Goal: Download file/media

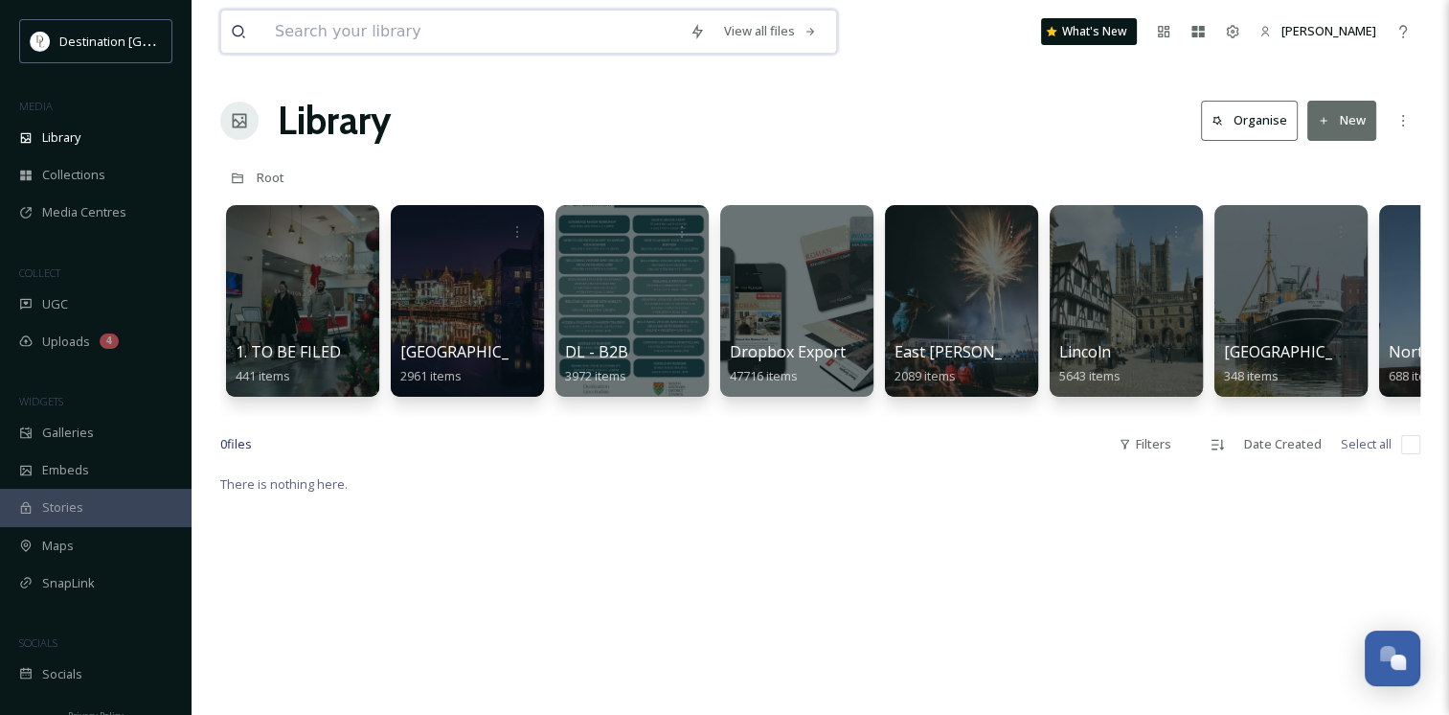
click at [372, 32] on input at bounding box center [472, 32] width 415 height 42
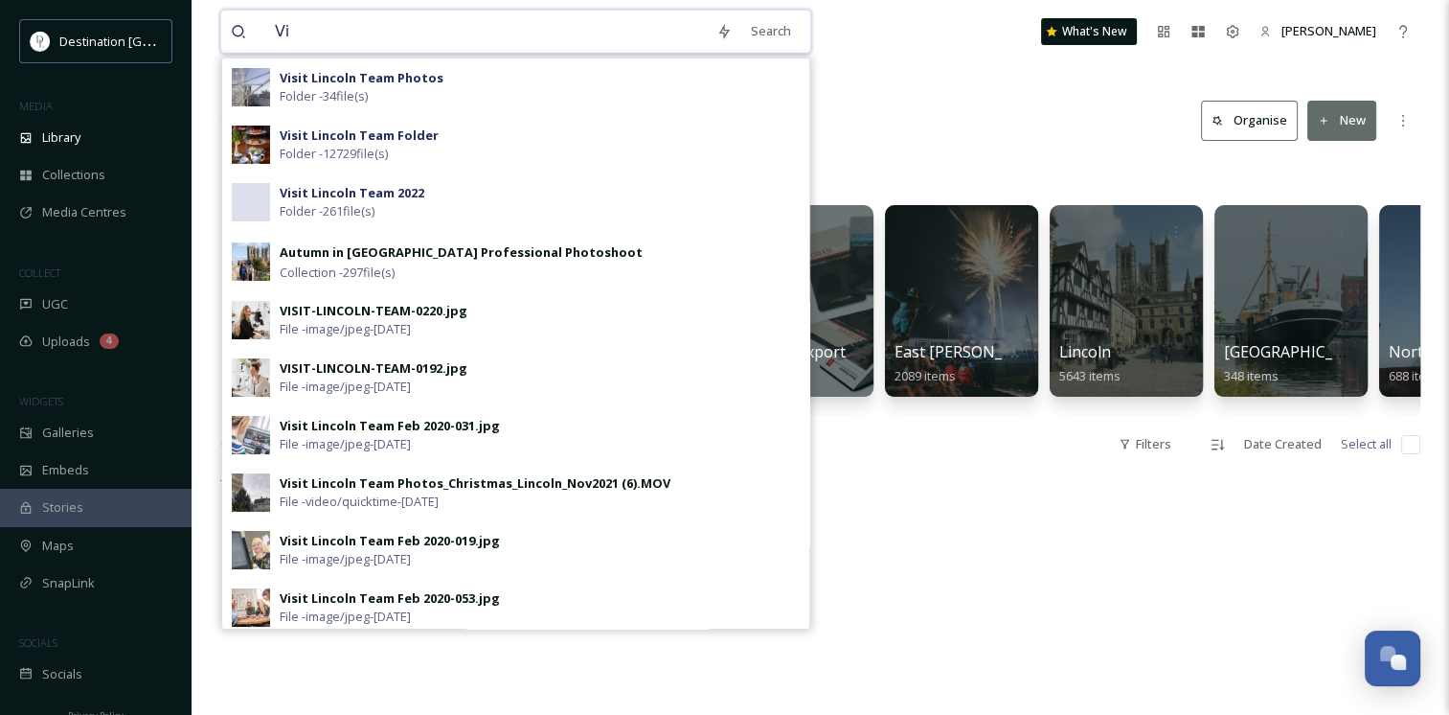
type input "V"
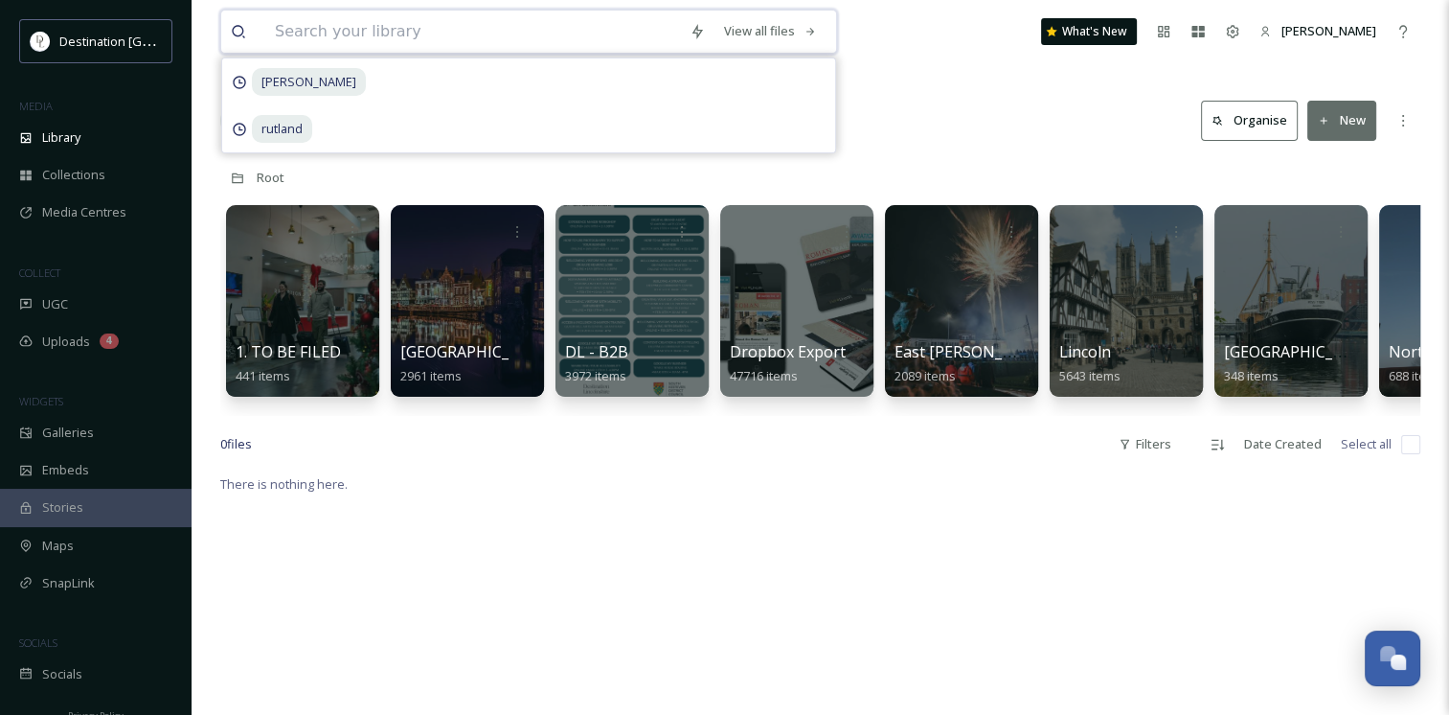
type input "I"
type input "VISIT-LINCOLN-TEAM"
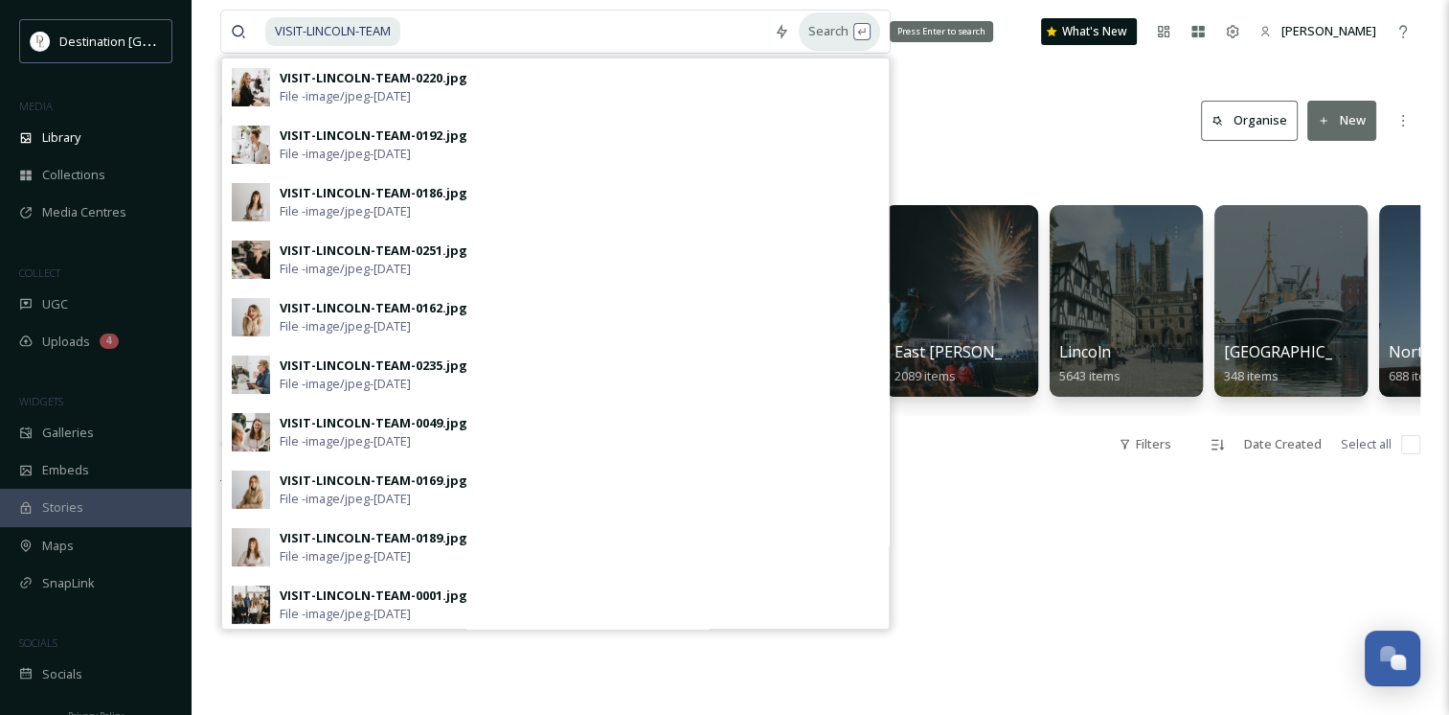
click at [862, 40] on div "Search Press Enter to search" at bounding box center [839, 30] width 81 height 37
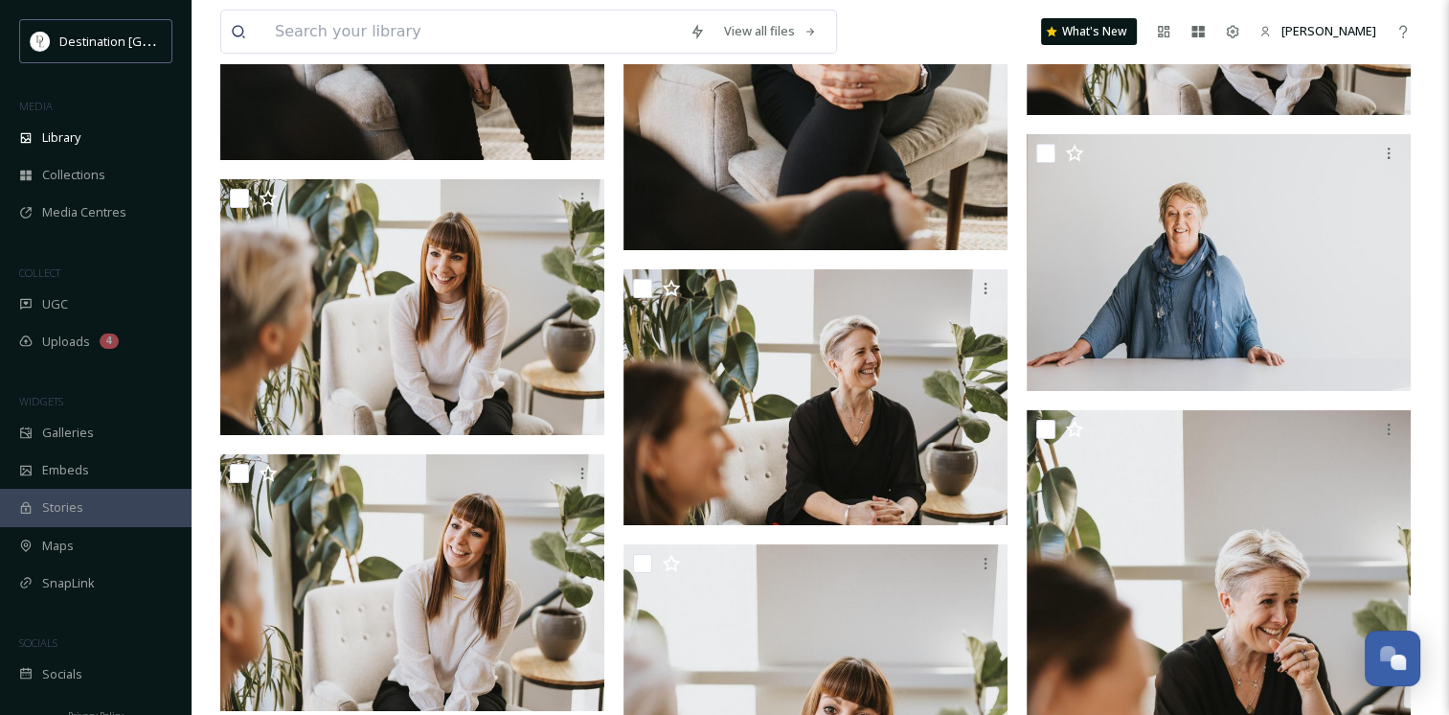
scroll to position [15052, 0]
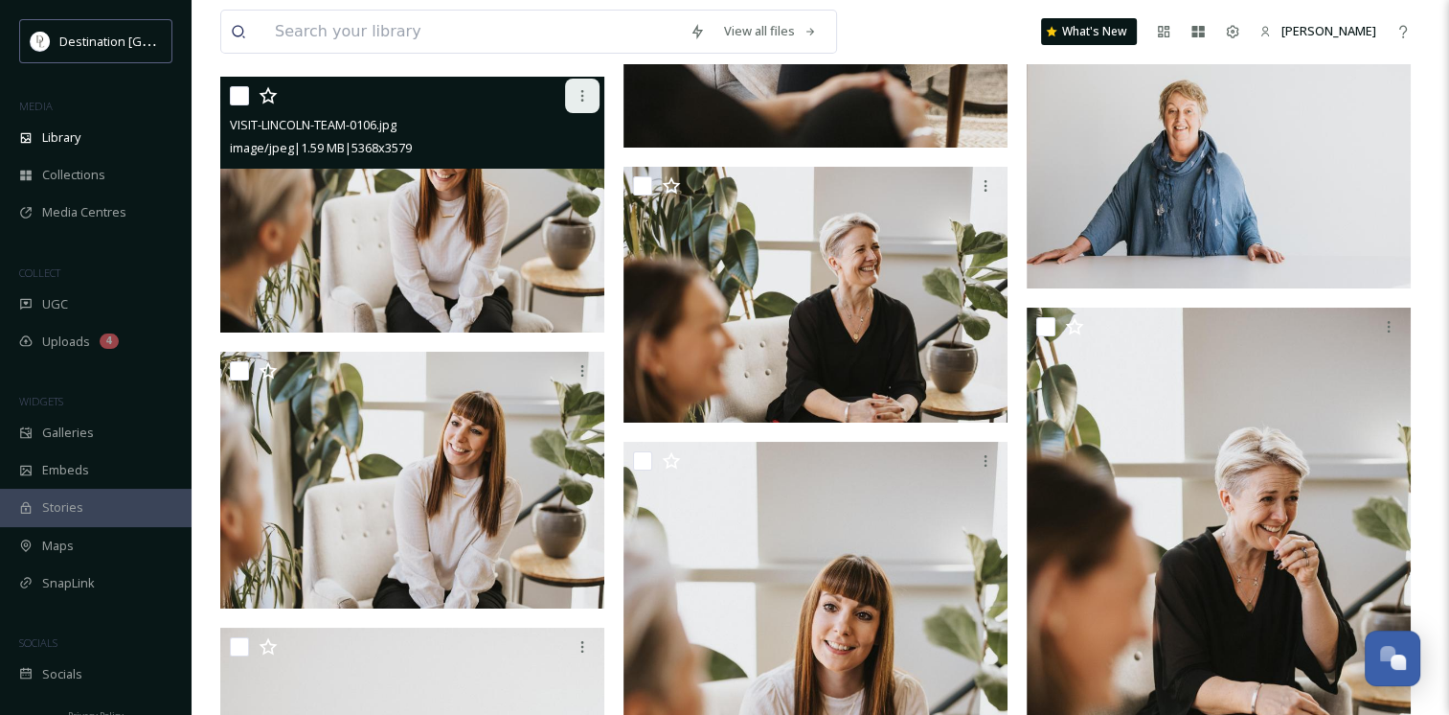
click at [581, 98] on icon at bounding box center [582, 95] width 15 height 15
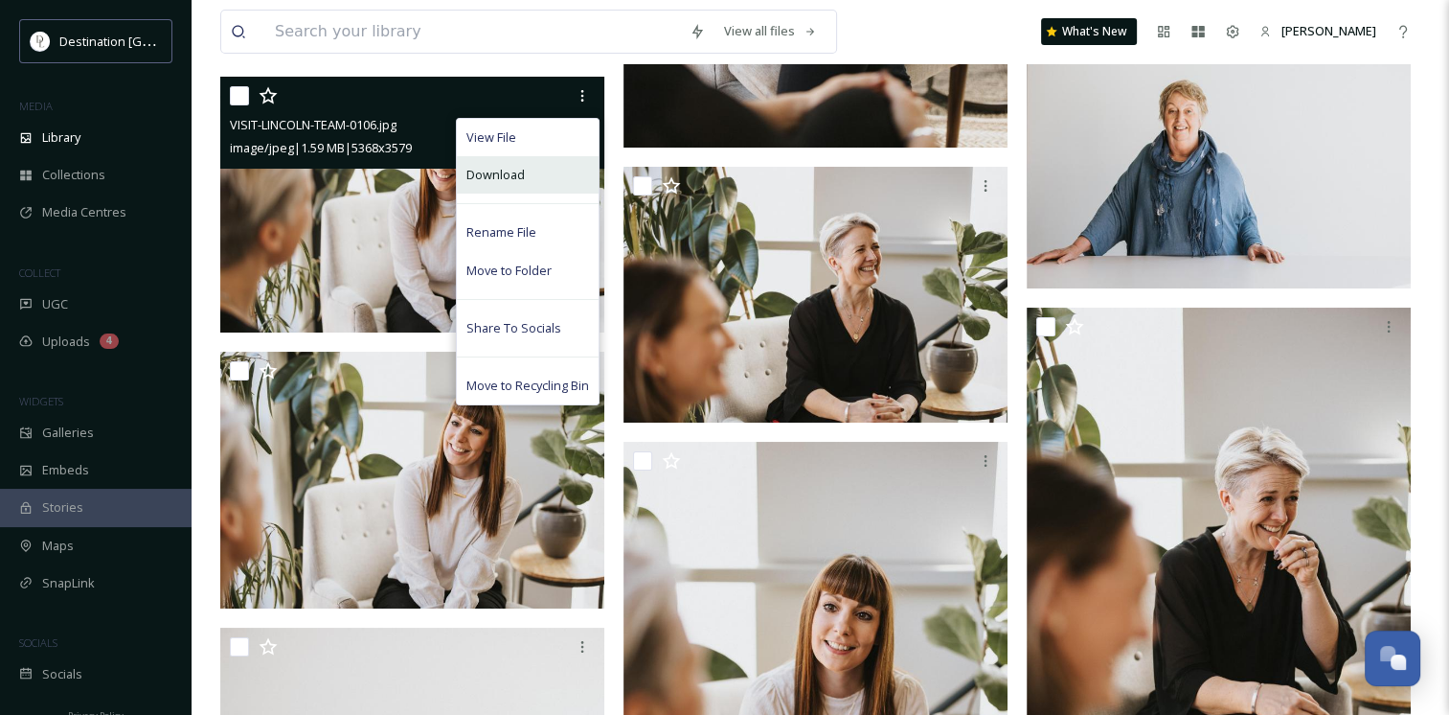
click at [502, 170] on span "Download" at bounding box center [495, 175] width 58 height 18
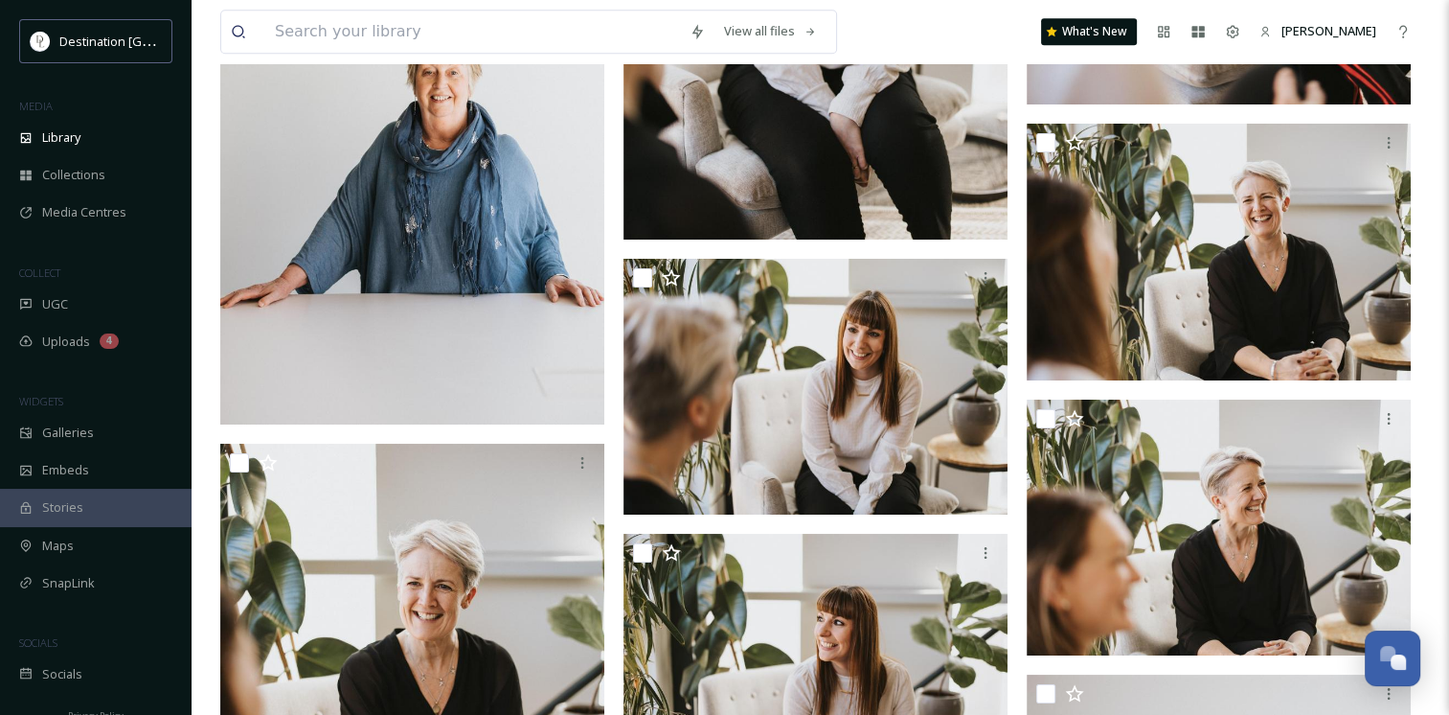
scroll to position [16023, 0]
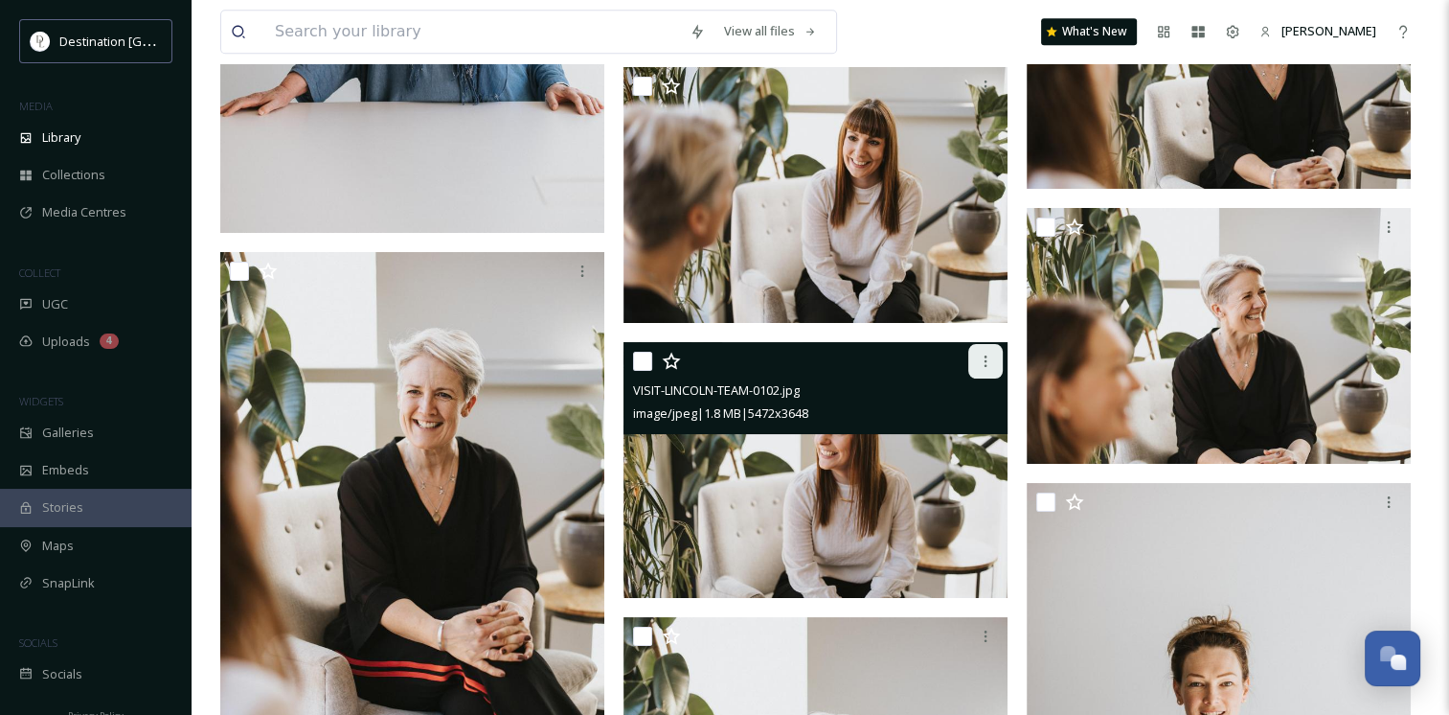
click at [990, 366] on icon at bounding box center [985, 360] width 15 height 15
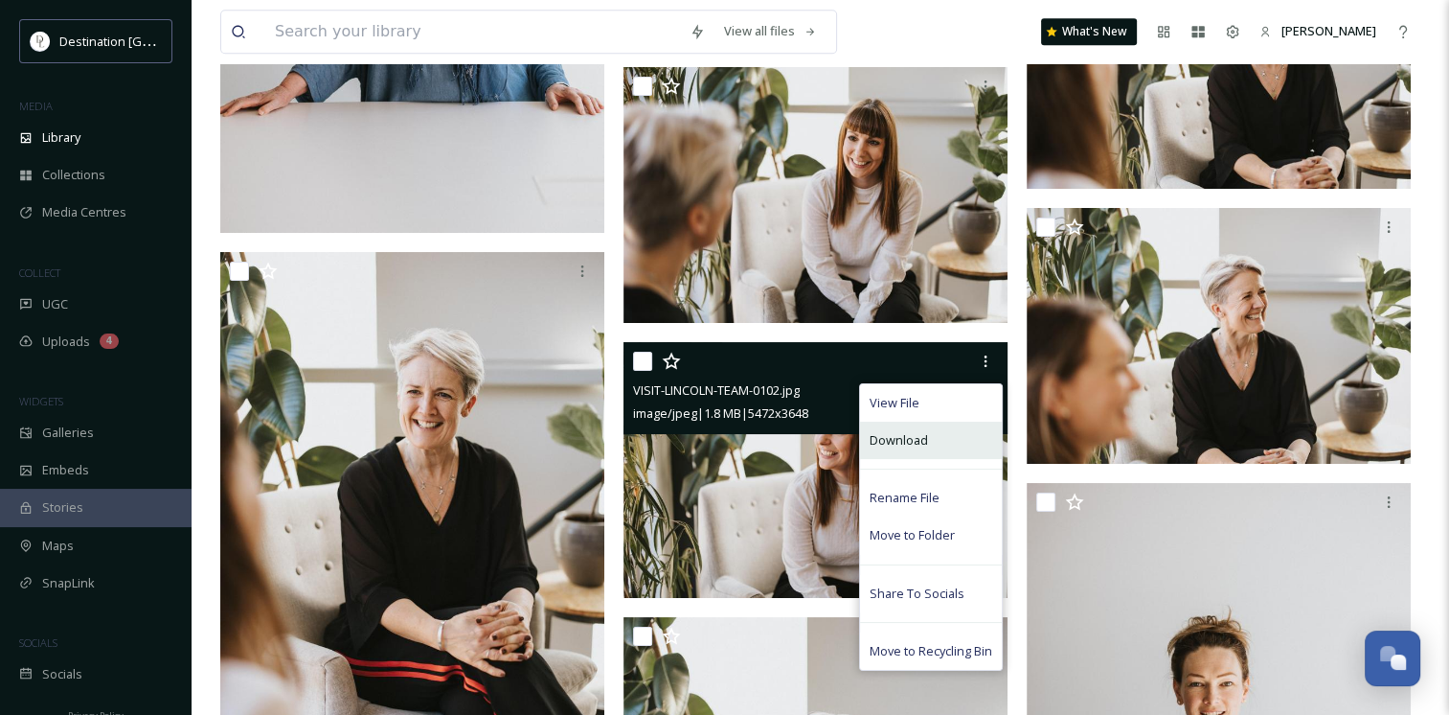
click at [924, 449] on div "Download" at bounding box center [931, 439] width 142 height 37
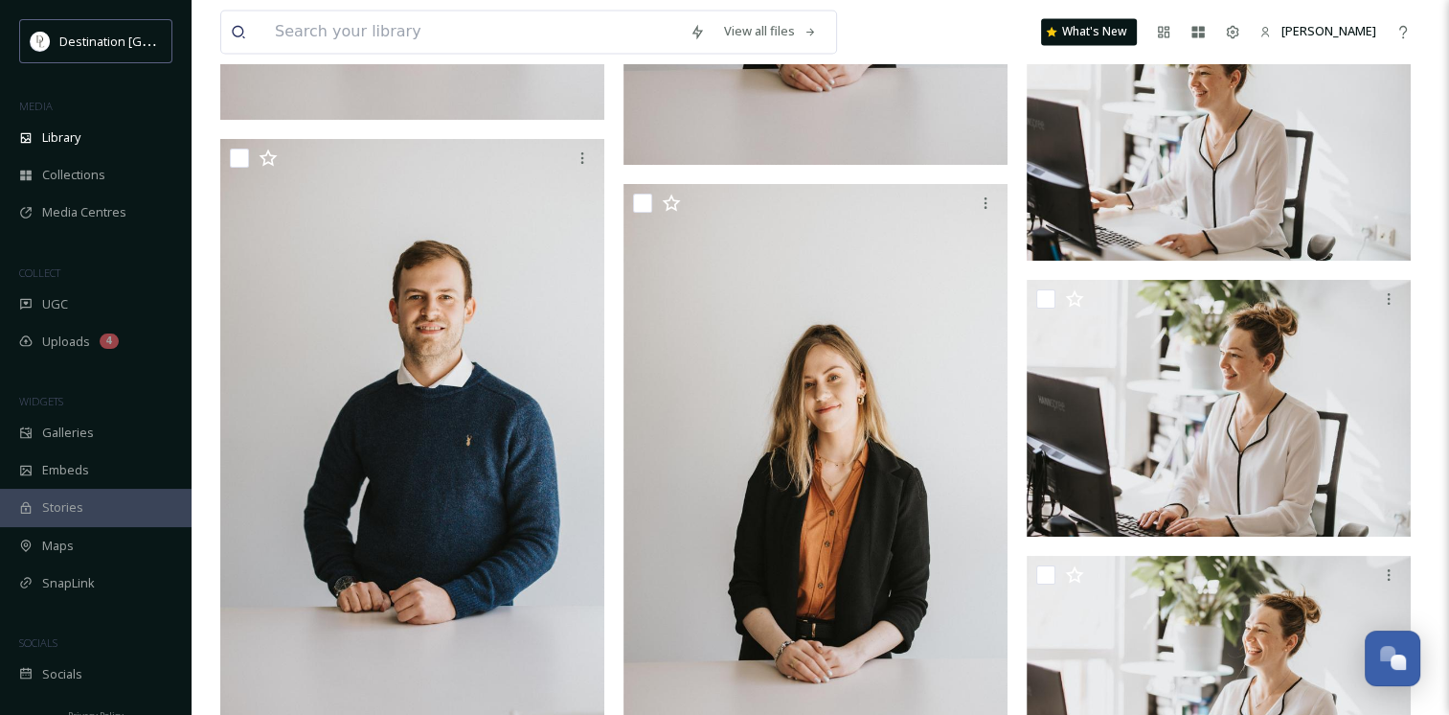
scroll to position [25876, 0]
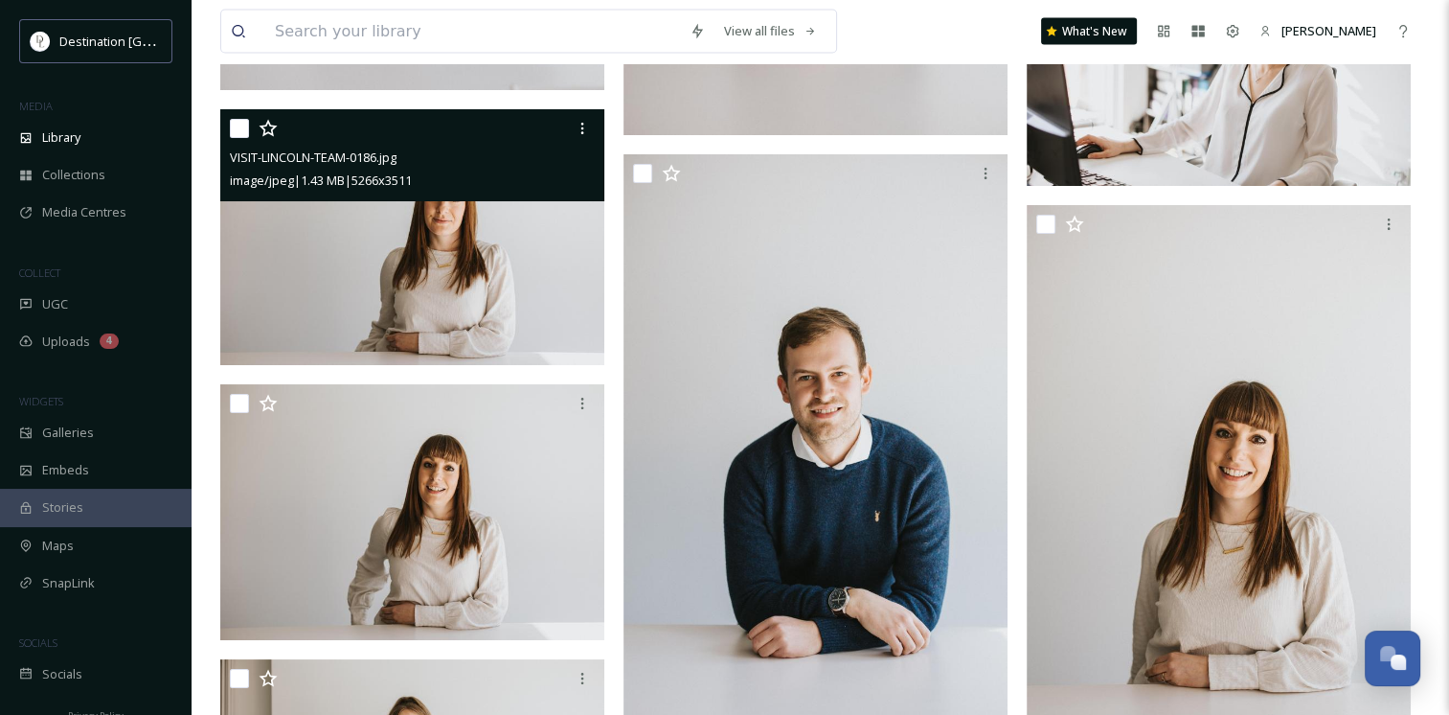
click at [241, 127] on input "checkbox" at bounding box center [239, 128] width 19 height 19
checkbox input "true"
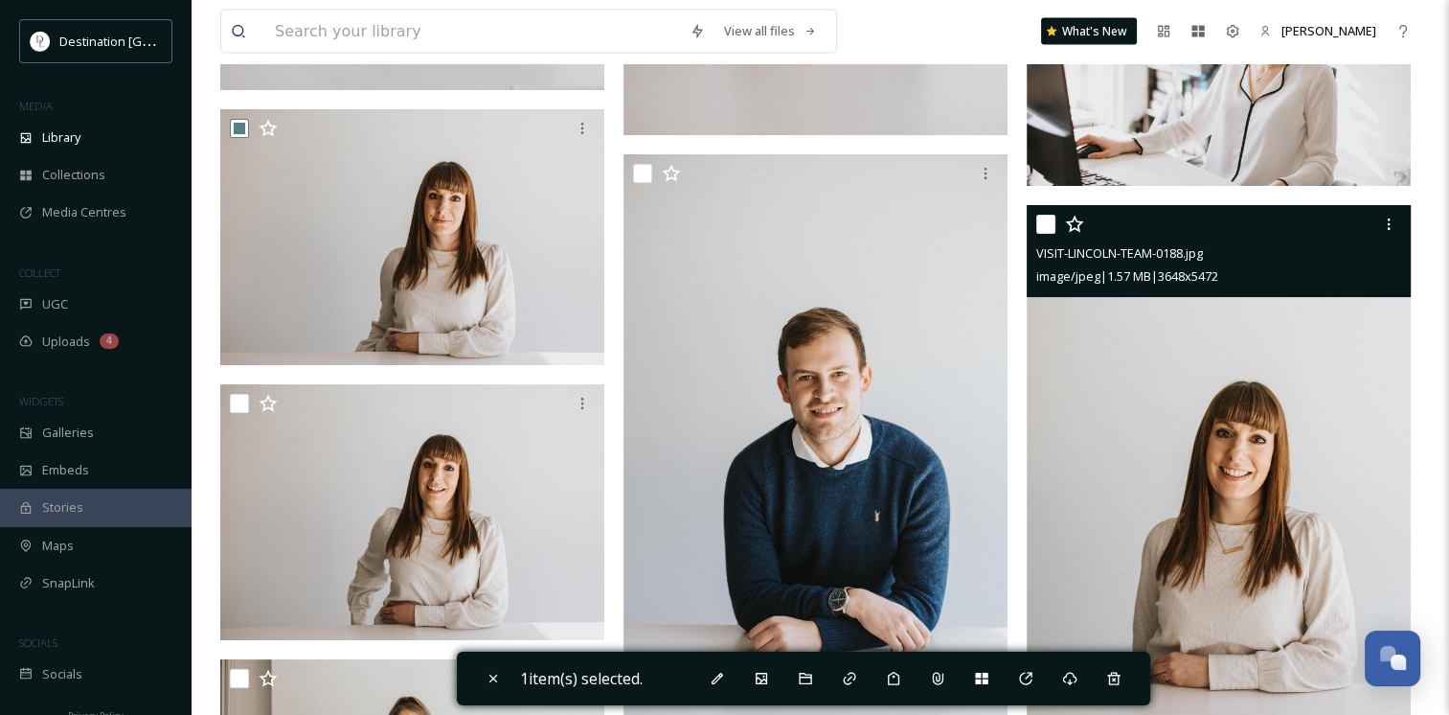
click at [1043, 227] on input "checkbox" at bounding box center [1045, 224] width 19 height 19
checkbox input "true"
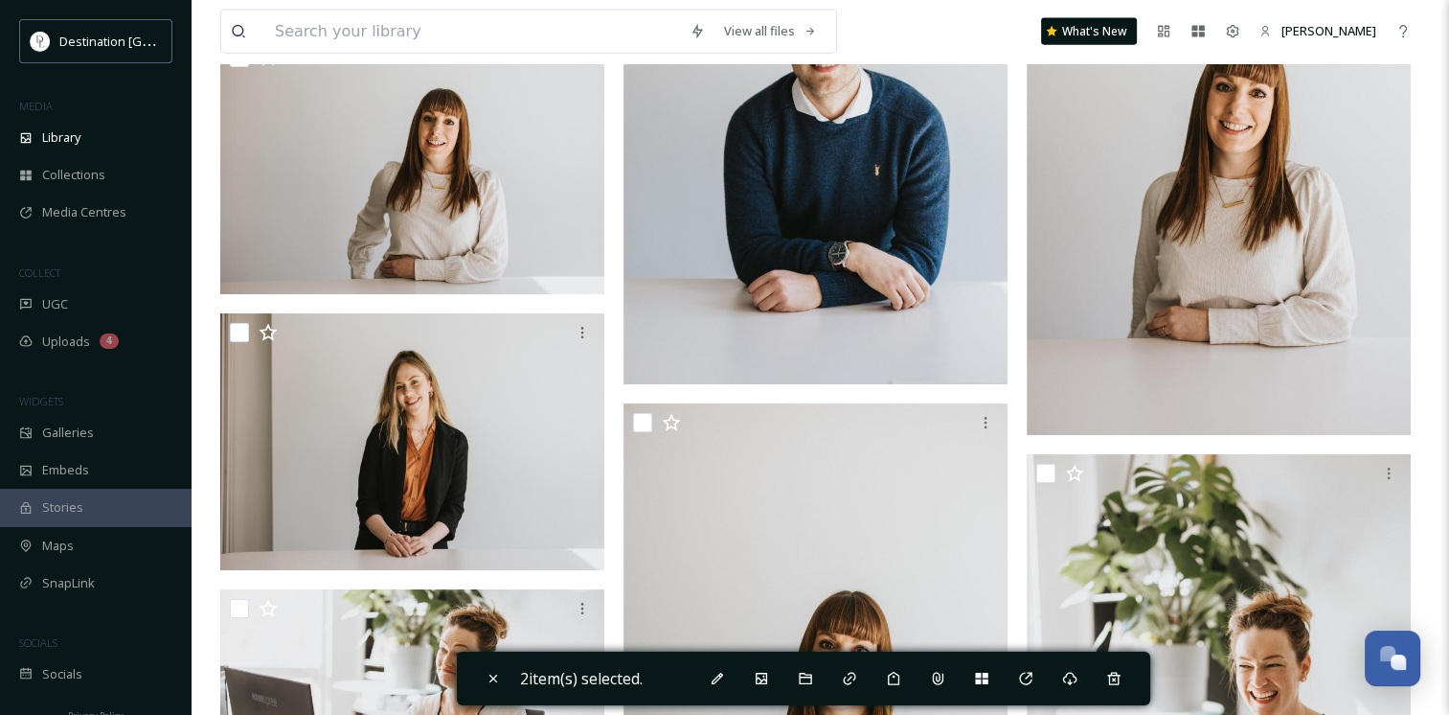
scroll to position [26412, 0]
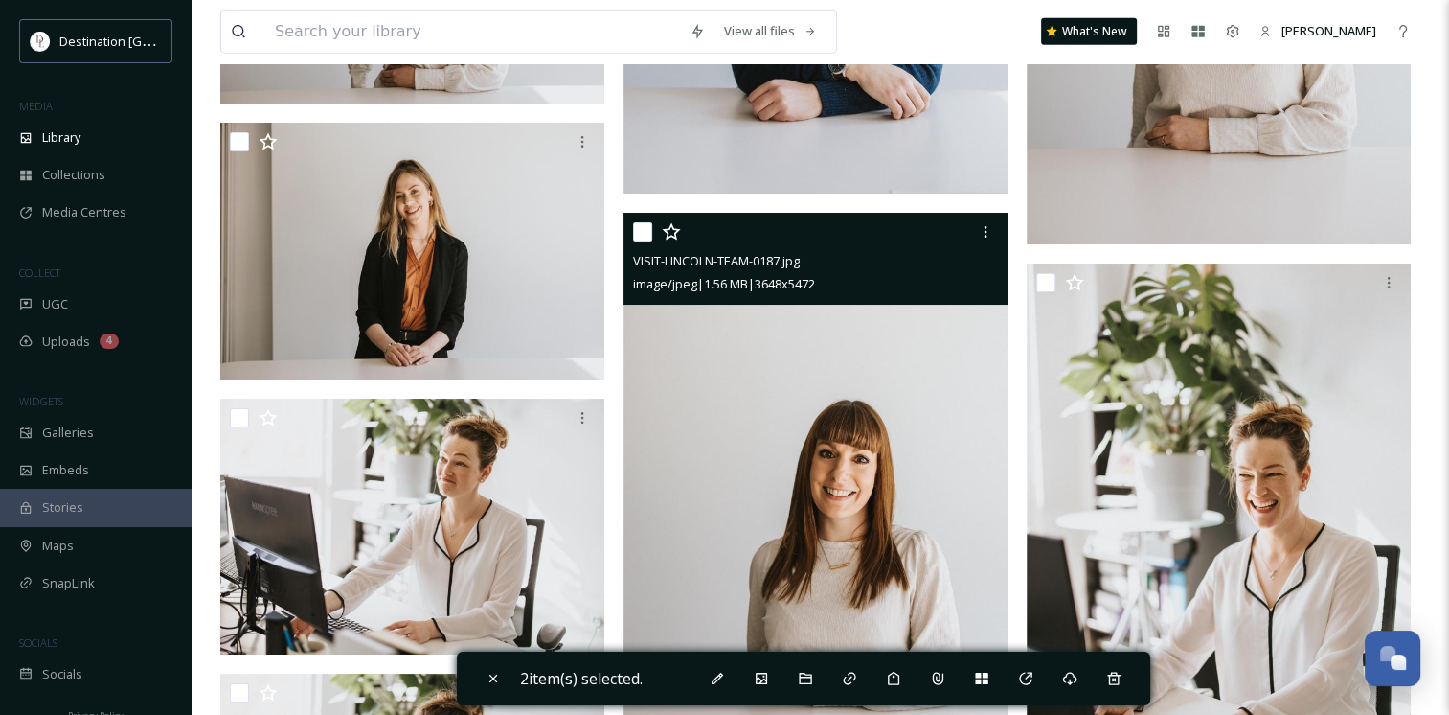
click at [638, 237] on input "checkbox" at bounding box center [642, 231] width 19 height 19
checkbox input "true"
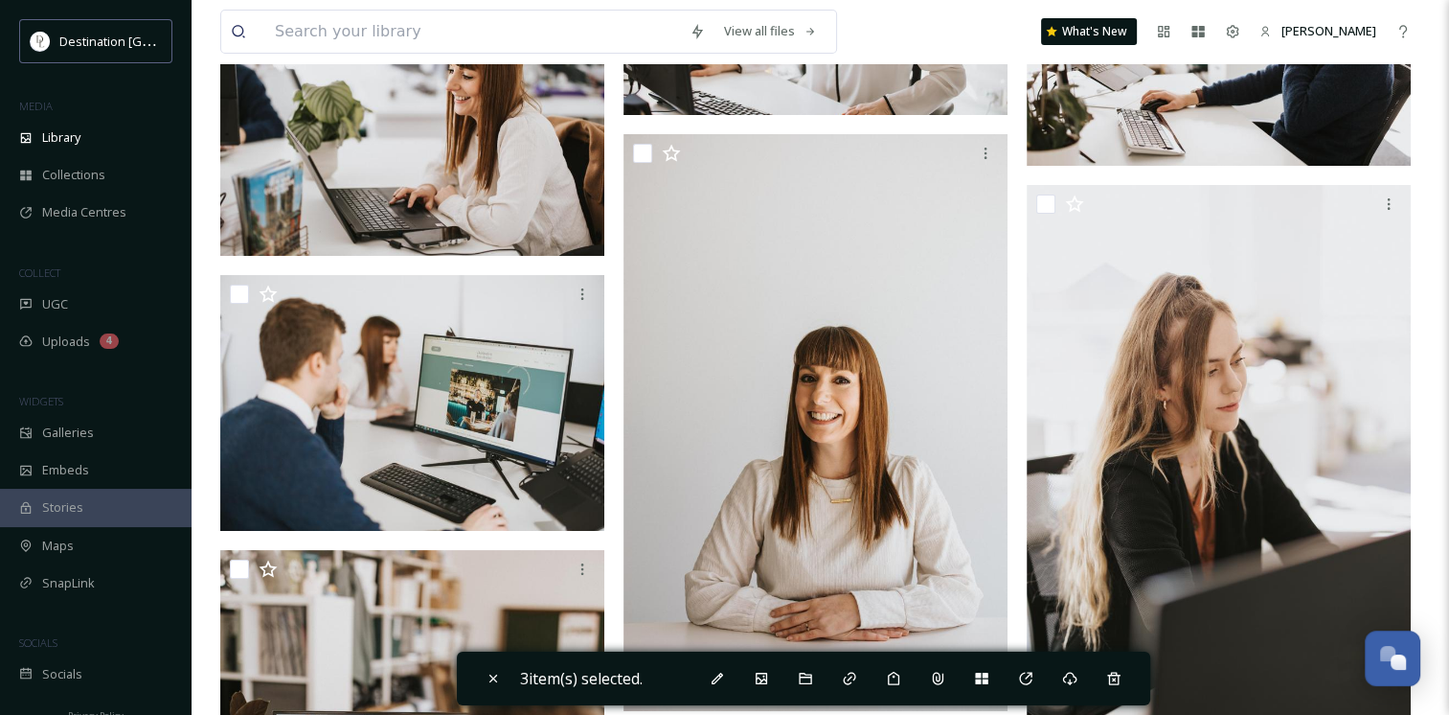
scroll to position [28519, 0]
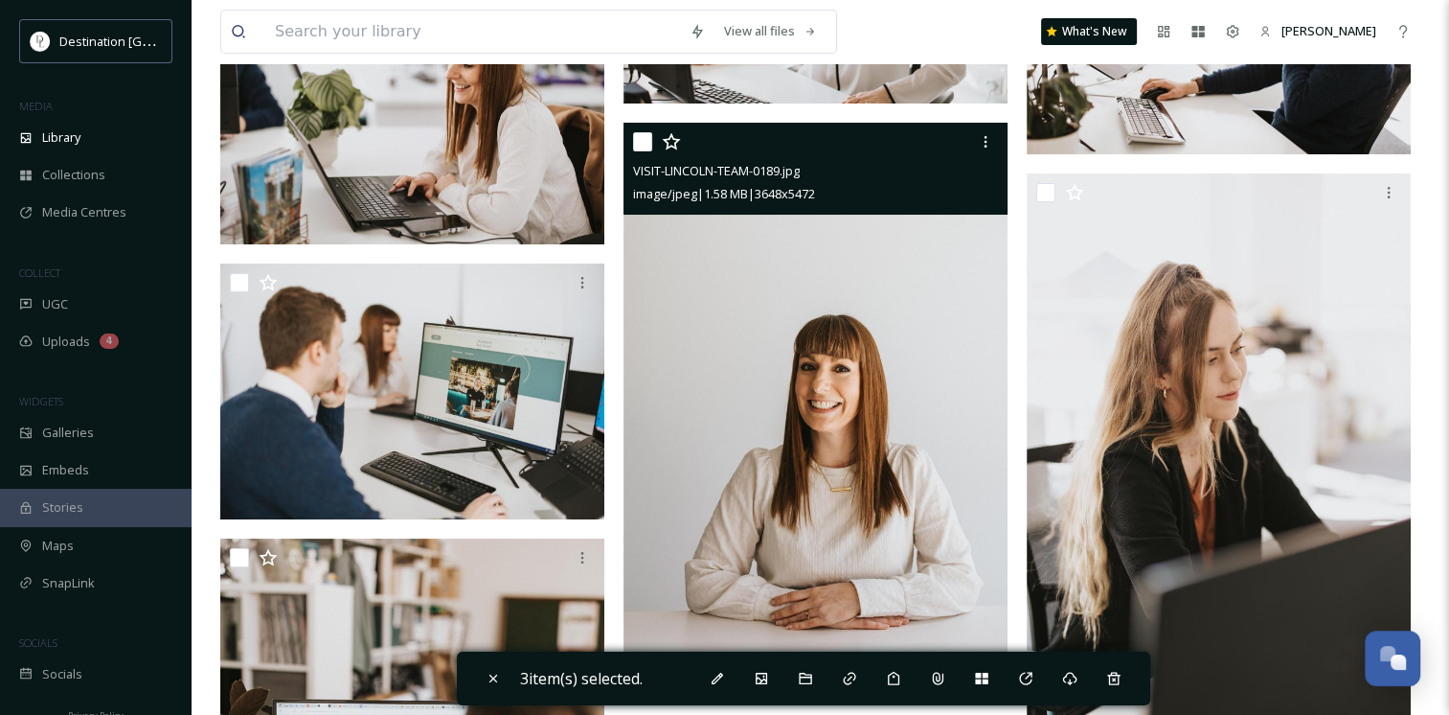
click at [645, 144] on input "checkbox" at bounding box center [642, 141] width 19 height 19
checkbox input "true"
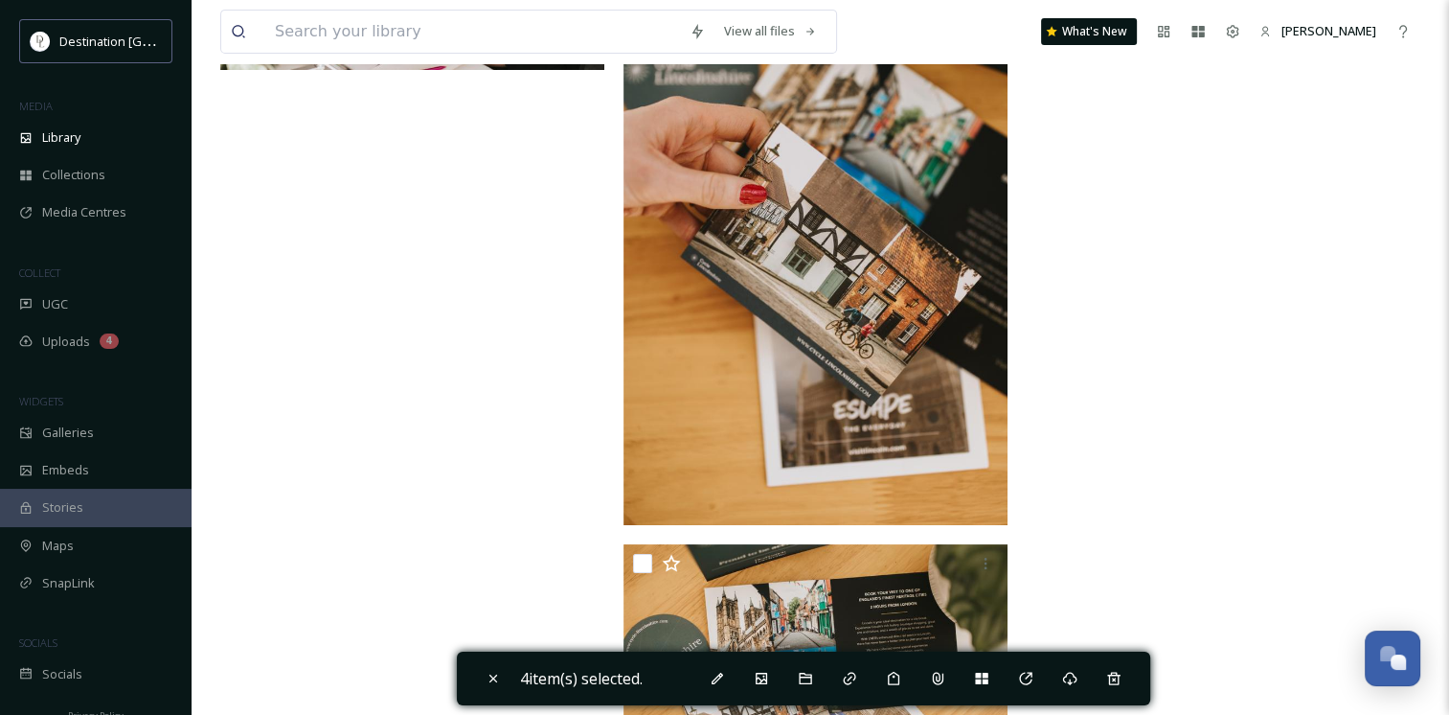
scroll to position [35363, 0]
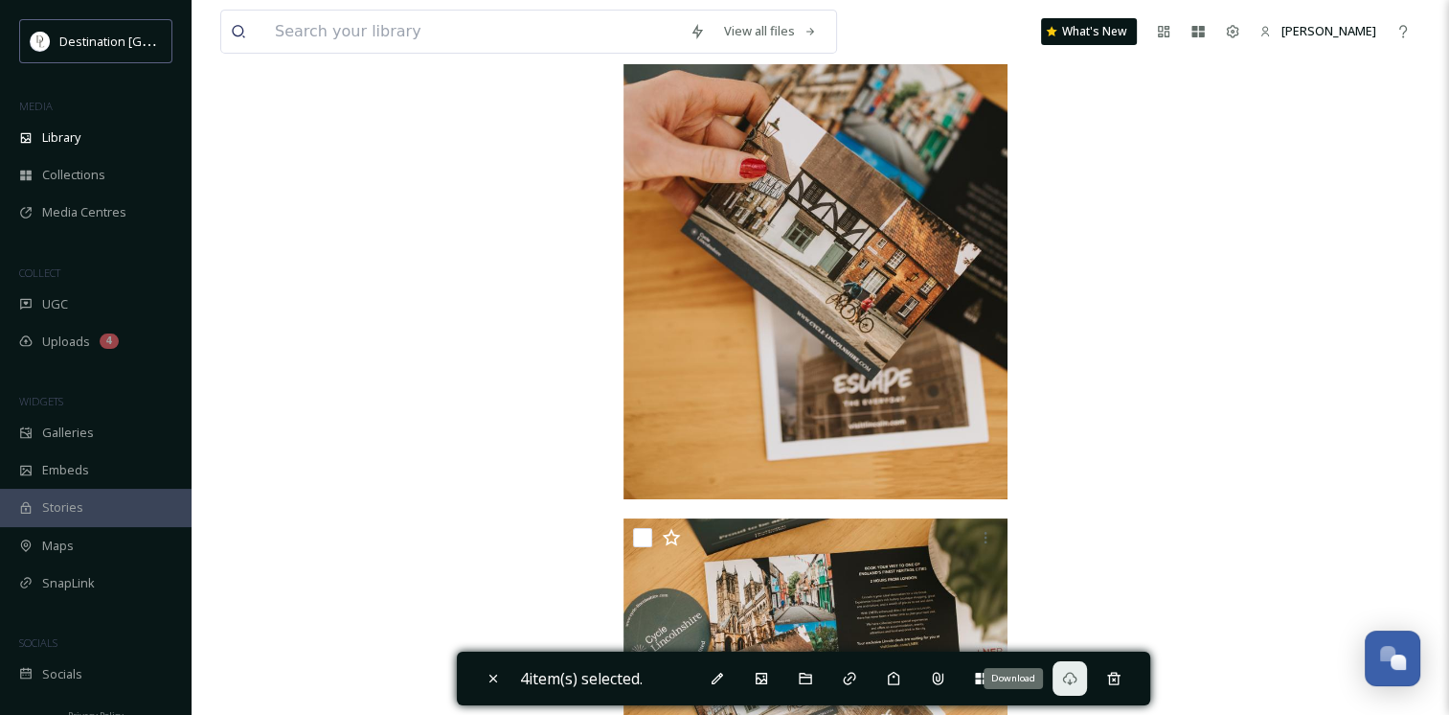
click at [1078, 681] on icon at bounding box center [1069, 677] width 15 height 15
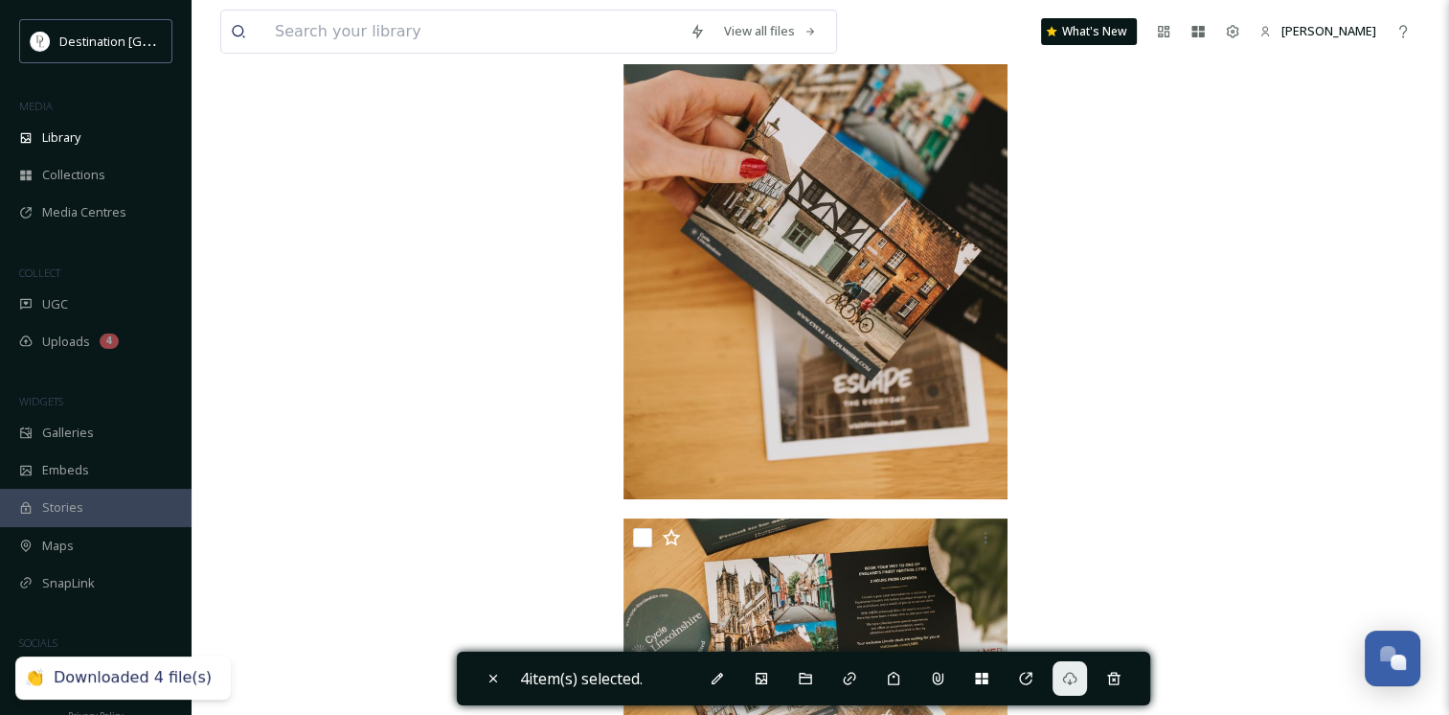
scroll to position [35988, 0]
